Goal: Check status: Check status

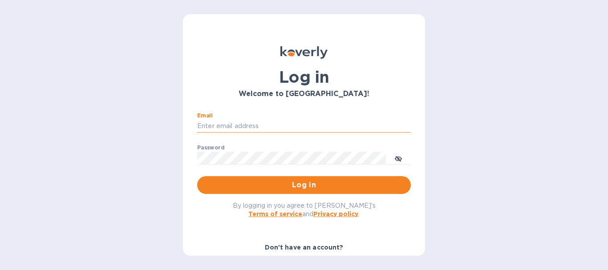
click at [286, 123] on input "Email" at bounding box center [303, 126] width 213 height 13
type input "[EMAIL_ADDRESS][DOMAIN_NAME]"
click at [334, 183] on span "Log in" at bounding box center [303, 185] width 199 height 11
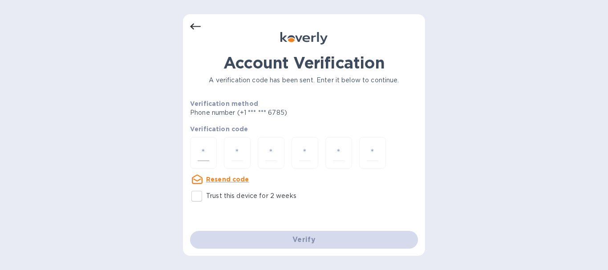
click at [200, 155] on input "number" at bounding box center [203, 153] width 12 height 16
type input "2"
type input "0"
type input "5"
type input "1"
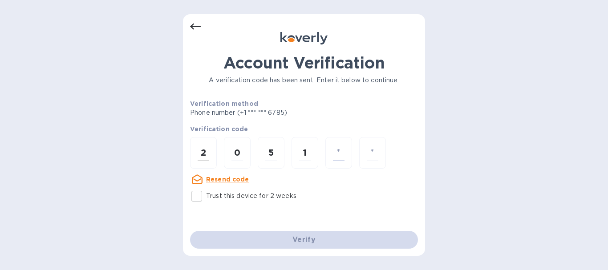
type input "0"
type input "5"
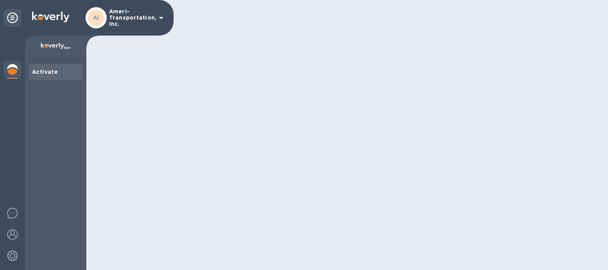
click at [315, 239] on div at bounding box center [346, 135] width 521 height 270
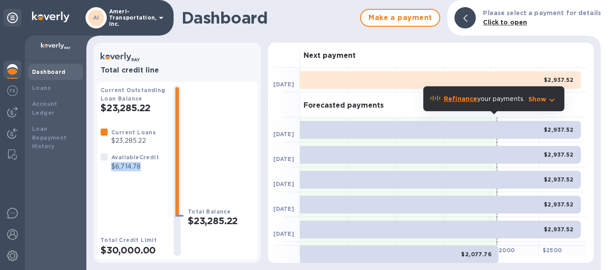
drag, startPoint x: 146, startPoint y: 165, endPoint x: 109, endPoint y: 164, distance: 36.5
click at [109, 164] on div "Available Credit $6,714.78" at bounding box center [134, 162] width 51 height 22
copy p "$6,714.78"
